Goal: Check status: Verify the current state of an ongoing process or item

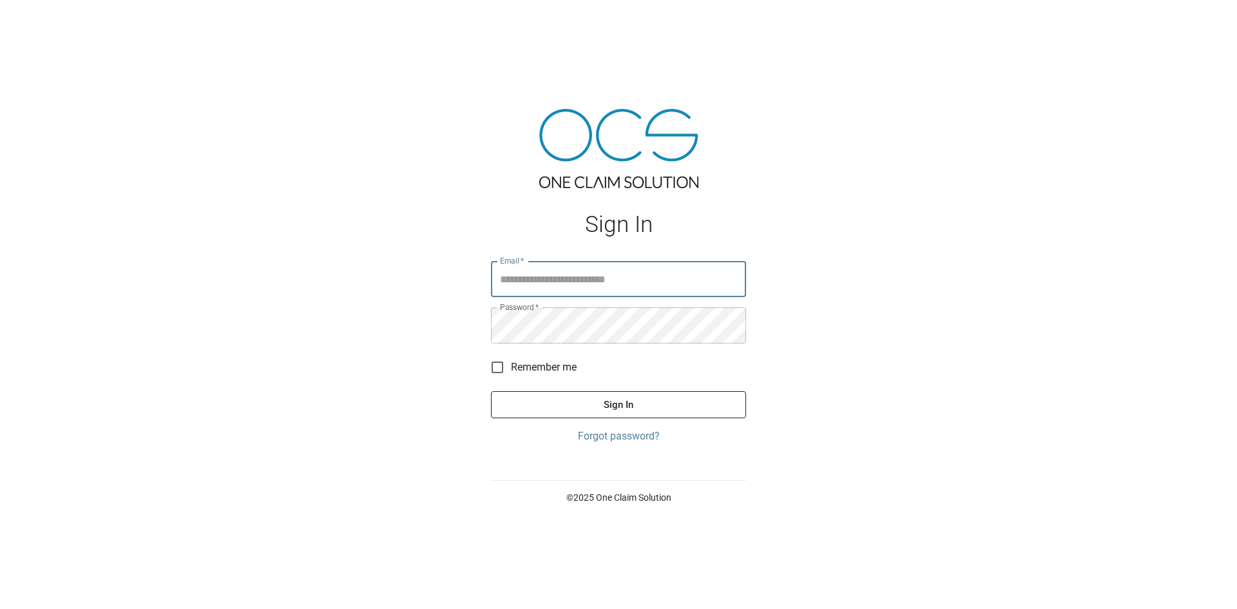
type input "**********"
click at [608, 408] on button "Sign In" at bounding box center [618, 404] width 255 height 27
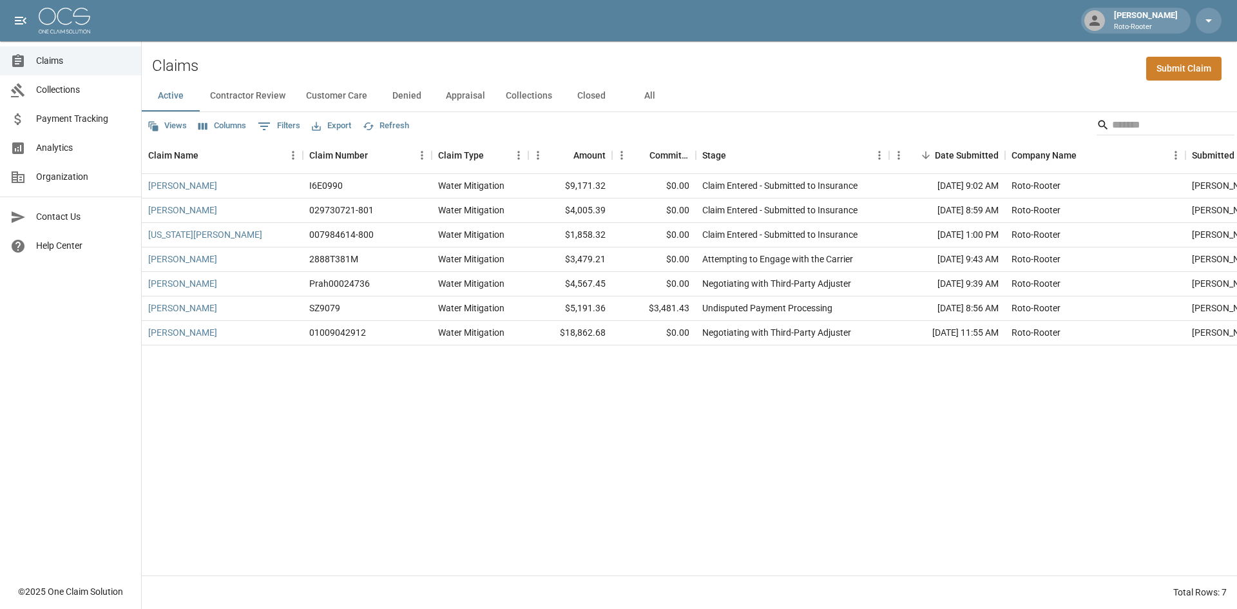
click at [590, 95] on button "Closed" at bounding box center [592, 96] width 58 height 31
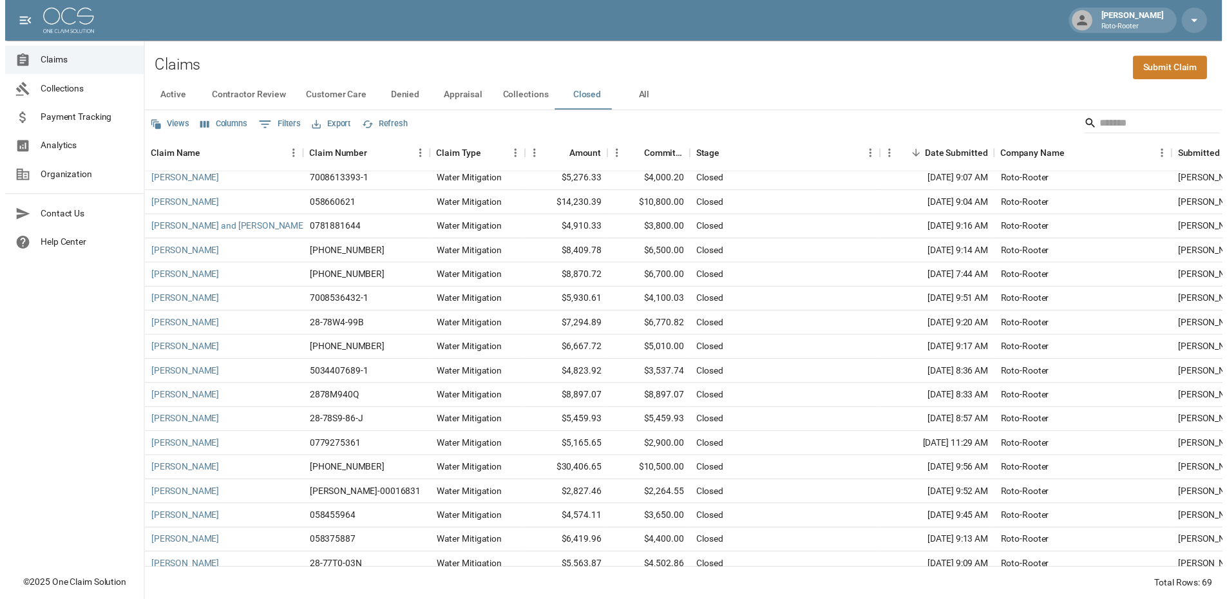
scroll to position [451, 0]
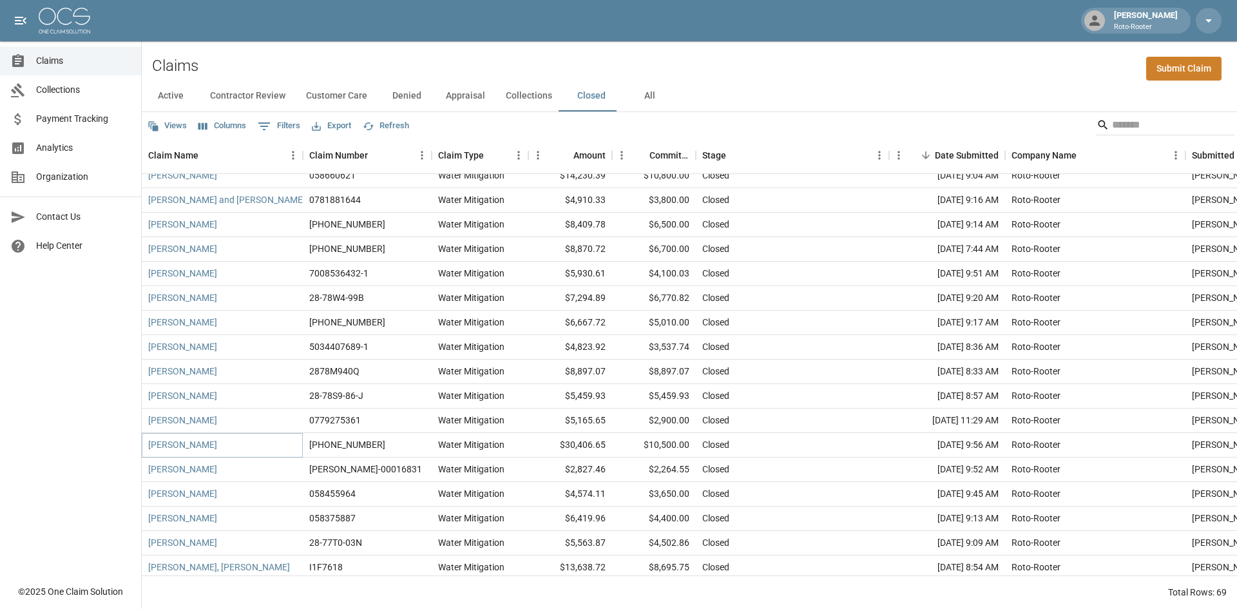
click at [213, 448] on link "[PERSON_NAME]" at bounding box center [182, 444] width 69 height 13
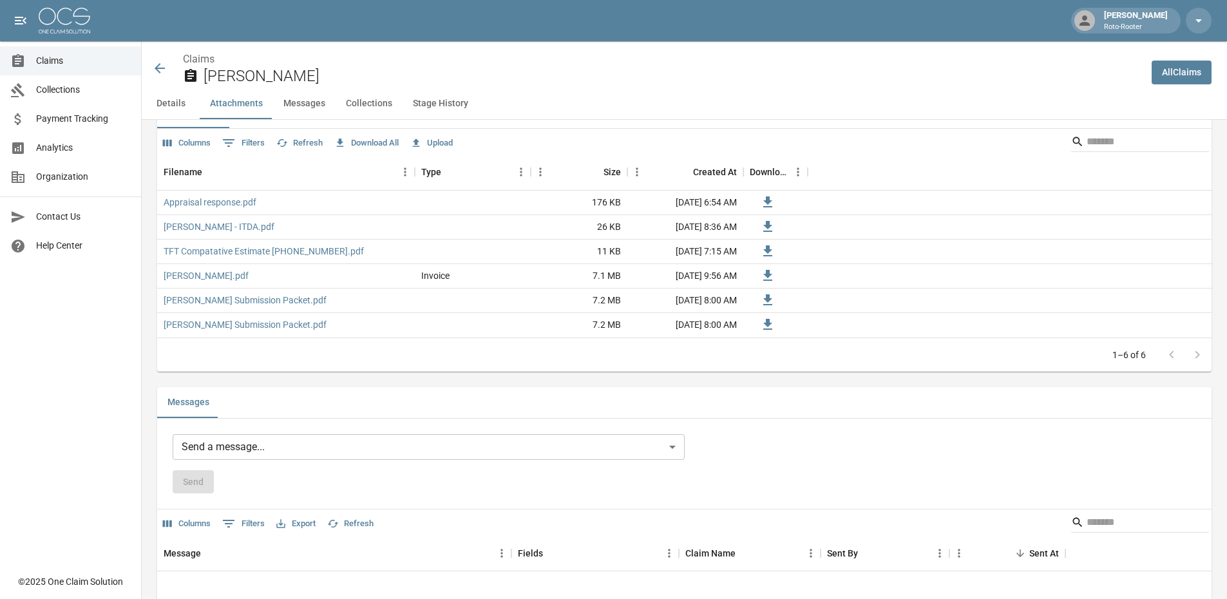
scroll to position [773, 0]
click at [203, 201] on link "Appraisal response.pdf" at bounding box center [210, 200] width 93 height 13
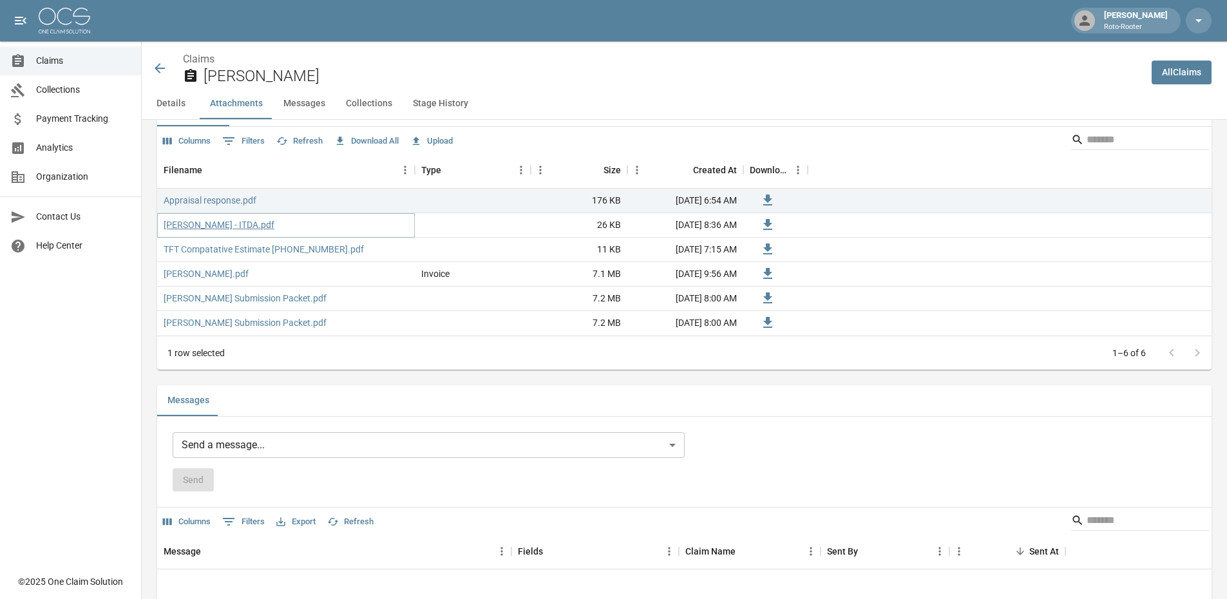
click at [209, 220] on link "[PERSON_NAME] - ITDA.pdf" at bounding box center [219, 224] width 111 height 13
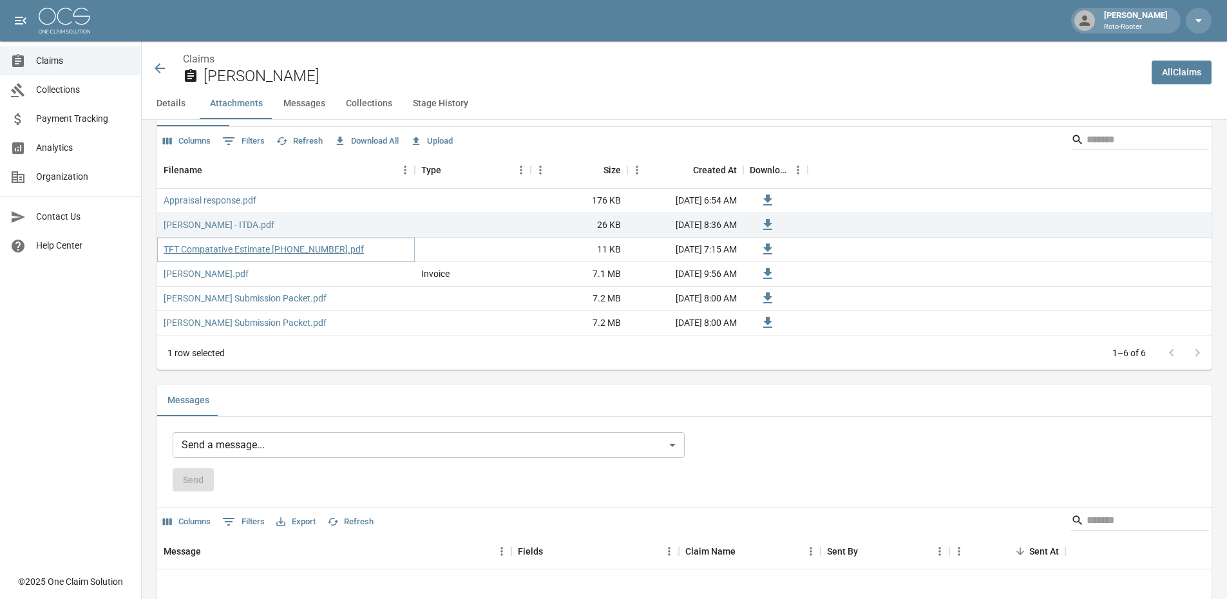
click at [235, 251] on link "TFT Compatative Estimate [PHONE_NUMBER].pdf" at bounding box center [264, 249] width 200 height 13
